Goal: Check status: Check status

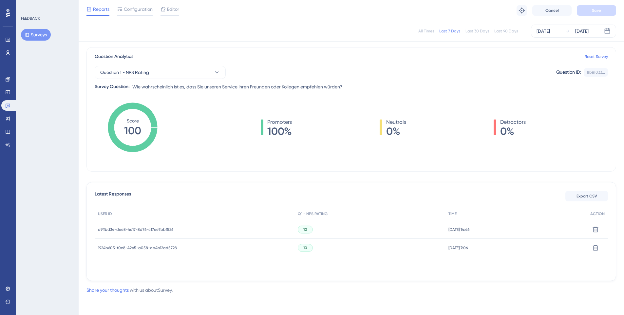
click at [425, 29] on div "All Times" at bounding box center [426, 31] width 16 height 5
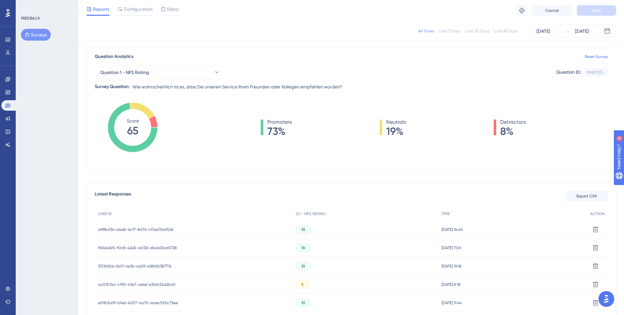
click at [475, 31] on div "Last 30 Days" at bounding box center [478, 31] width 24 height 5
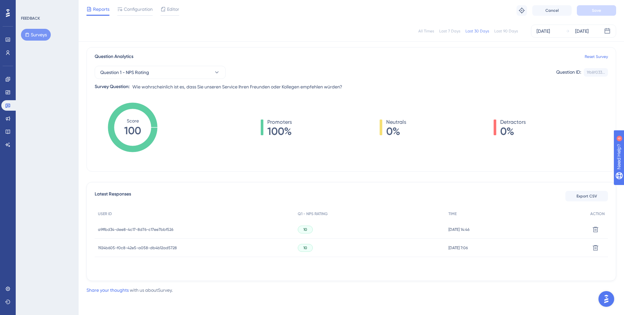
click at [445, 31] on div "Last 7 Days" at bounding box center [449, 31] width 21 height 5
click at [429, 32] on div "All Times" at bounding box center [426, 31] width 16 height 5
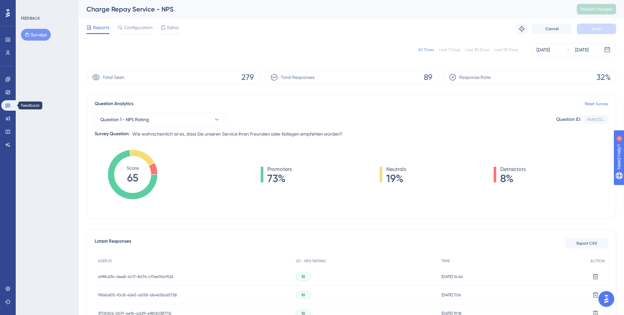
click at [8, 104] on icon at bounding box center [8, 106] width 5 height 4
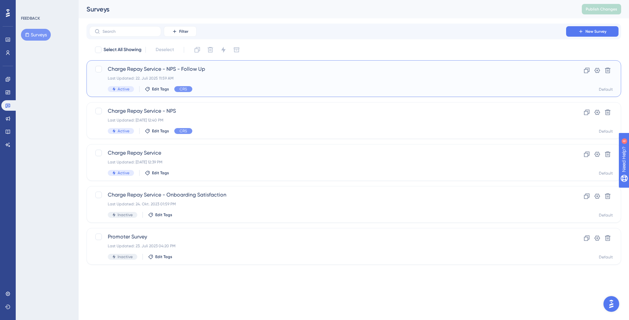
click at [245, 89] on div "Active Edit Tags CRS" at bounding box center [328, 89] width 440 height 6
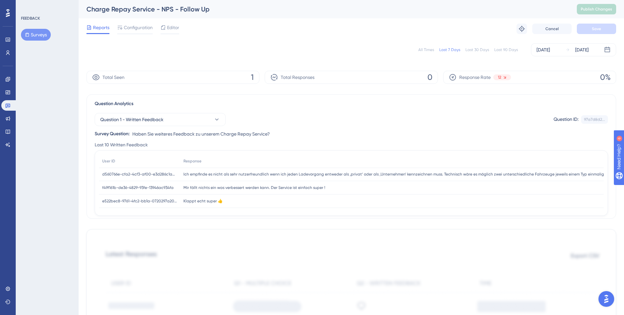
click at [429, 49] on div "All Times" at bounding box center [426, 49] width 16 height 5
click at [446, 50] on div "Last 7 Days" at bounding box center [449, 49] width 21 height 5
click at [10, 106] on icon at bounding box center [8, 106] width 5 height 4
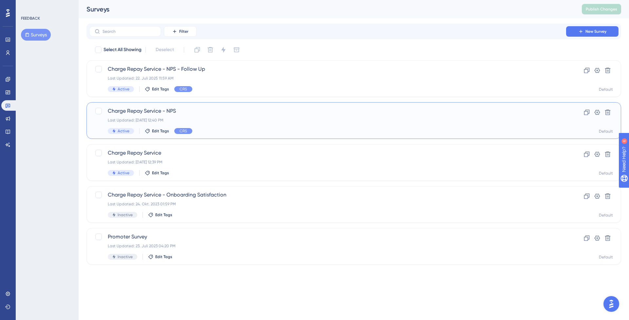
click at [198, 116] on div "Charge Repay Service - NPS Last Updated: [DATE] 12:40 PM Active Edit Tags CRS" at bounding box center [328, 120] width 440 height 27
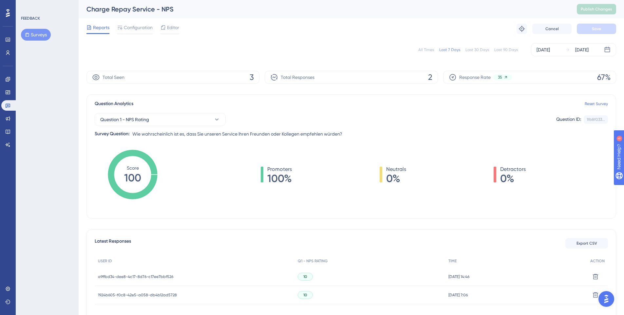
click at [370, 134] on div "Question 1 - NPS Rating Question ID: 1fb8f033... Copy Survey Question: Wie wahr…" at bounding box center [351, 123] width 513 height 30
